Goal: Transaction & Acquisition: Purchase product/service

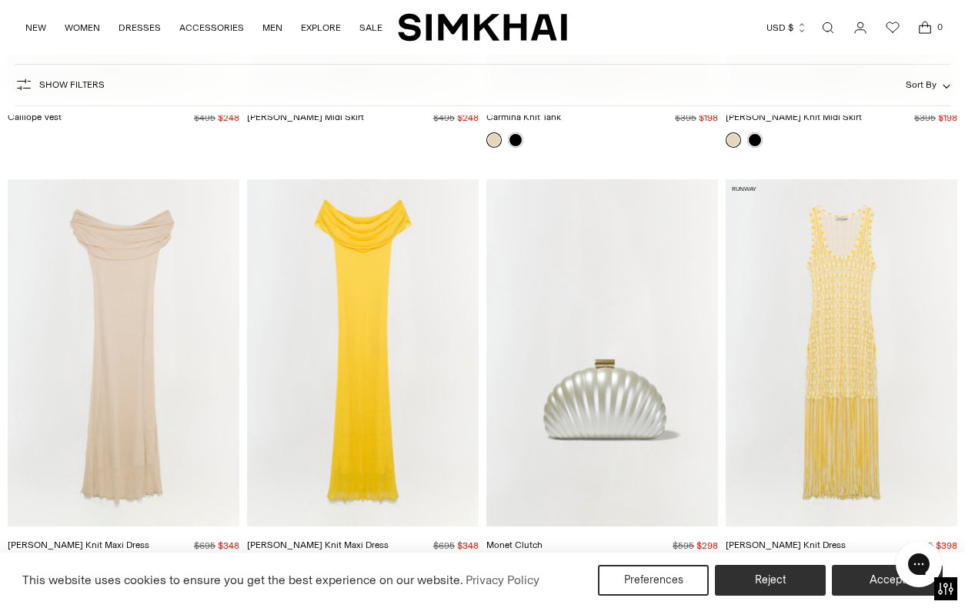
scroll to position [4320, 0]
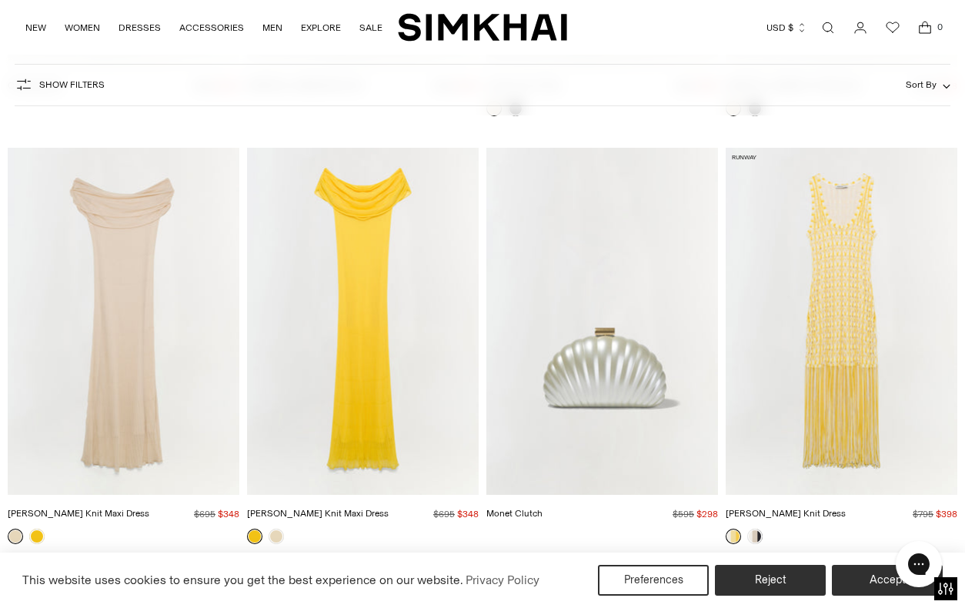
click at [0, 0] on img "Sonia Fringe Knit Dress" at bounding box center [0, 0] width 0 height 0
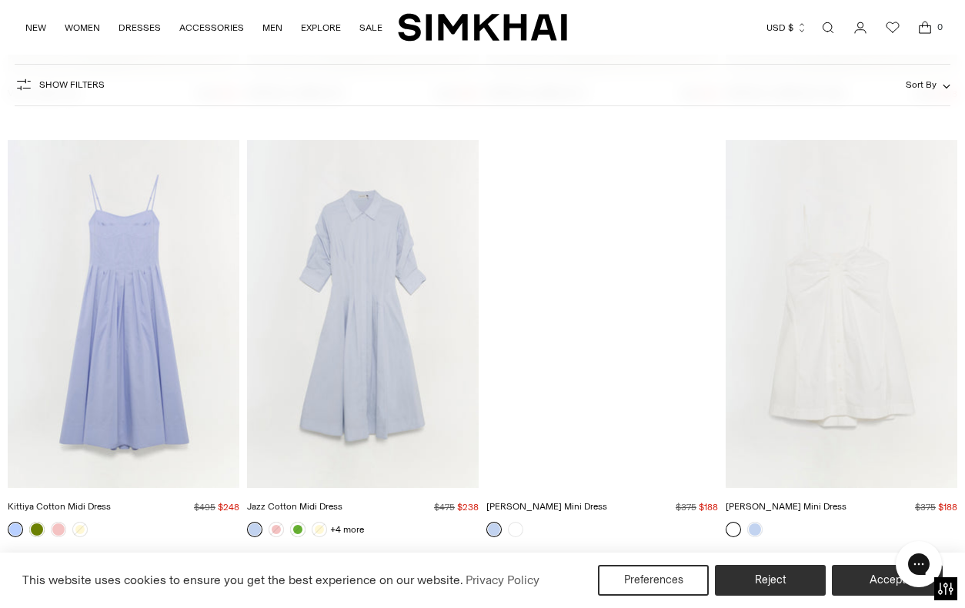
scroll to position [8168, 0]
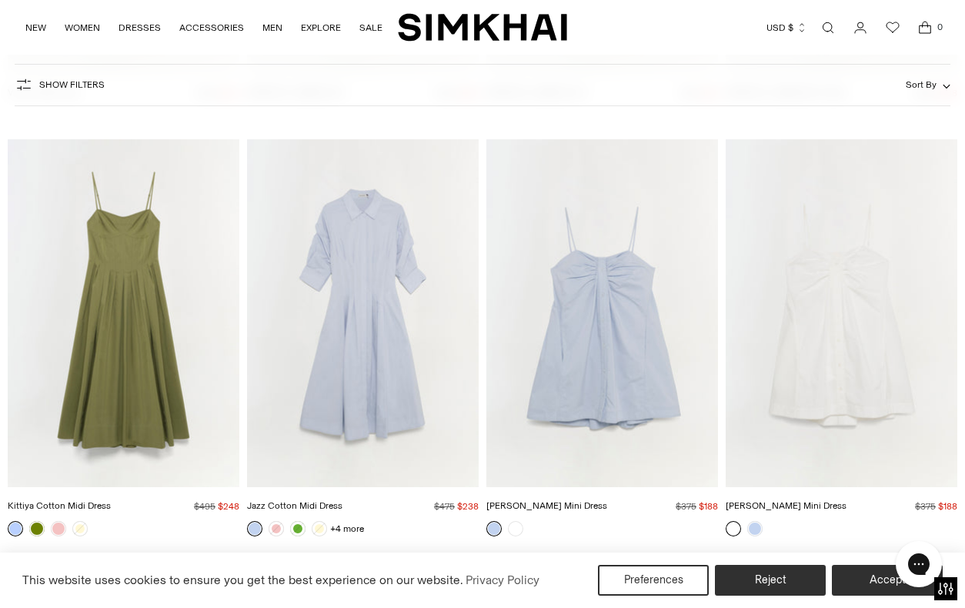
click at [0, 0] on img "Kittiya Cotton Midi Dress" at bounding box center [0, 0] width 0 height 0
click at [0, 0] on img "Kendall Cotton Mini Dress" at bounding box center [0, 0] width 0 height 0
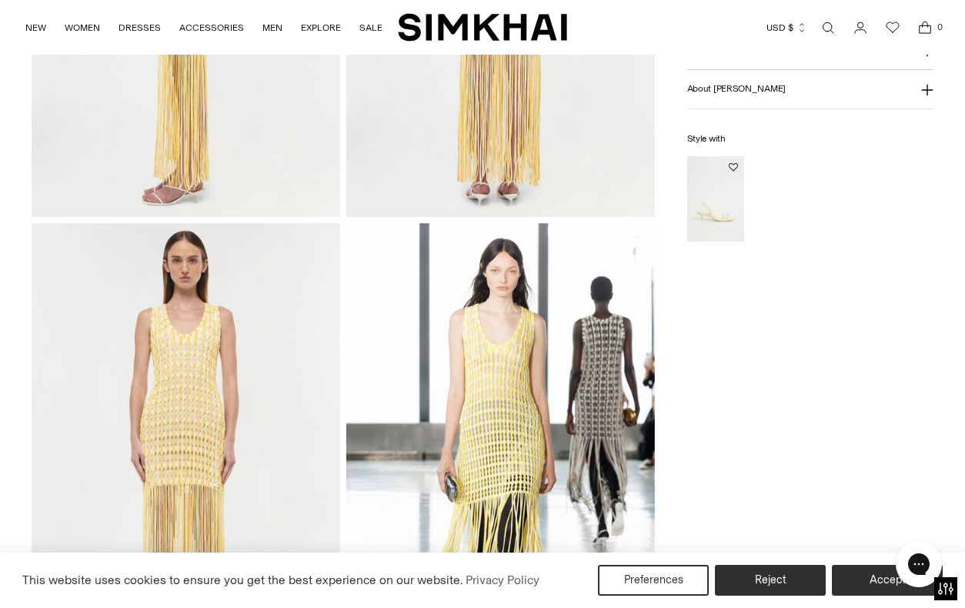
scroll to position [968, 0]
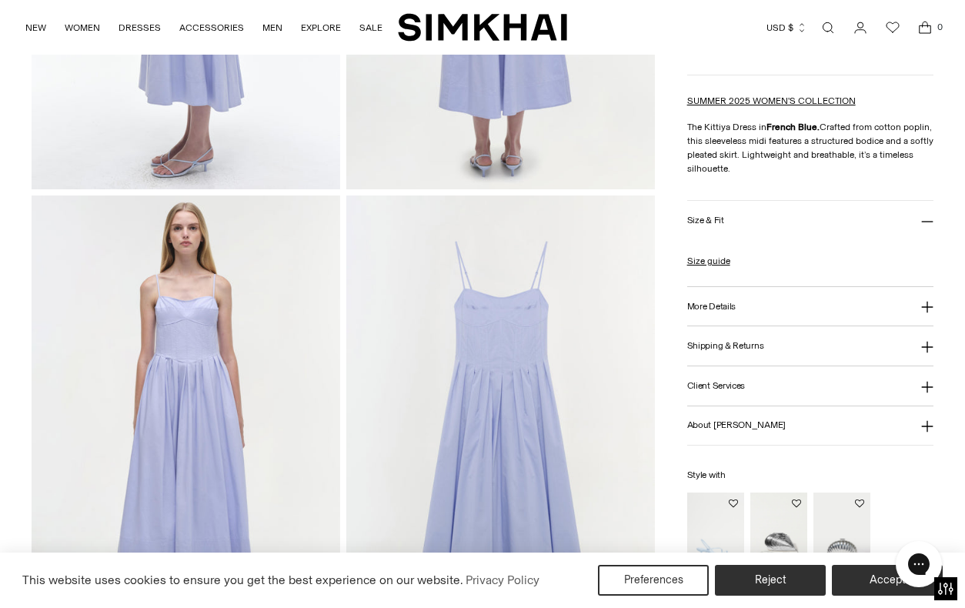
scroll to position [1042, 0]
